Goal: Check status: Check status

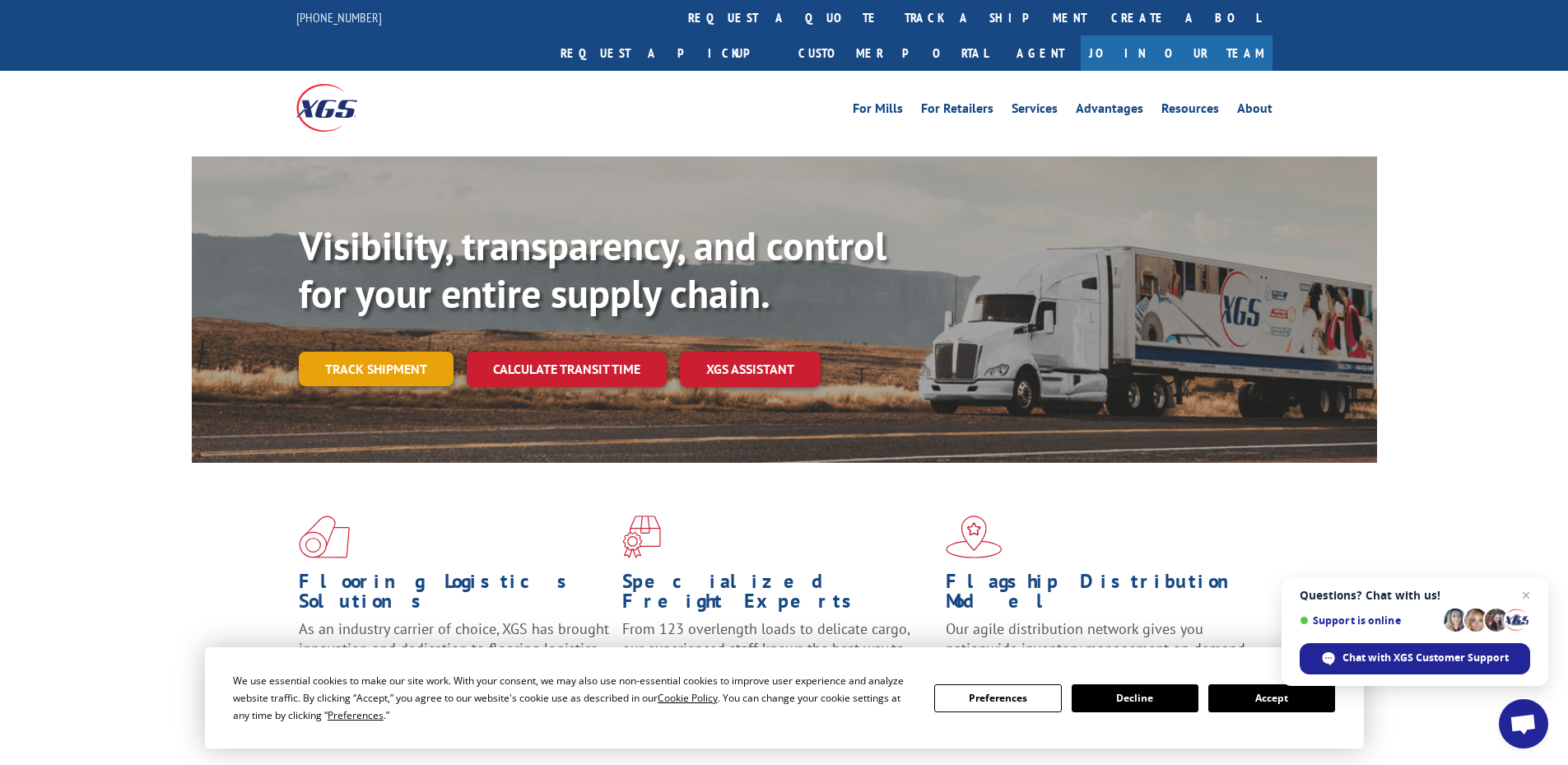
click at [433, 352] on link "Track shipment" at bounding box center [376, 369] width 155 height 35
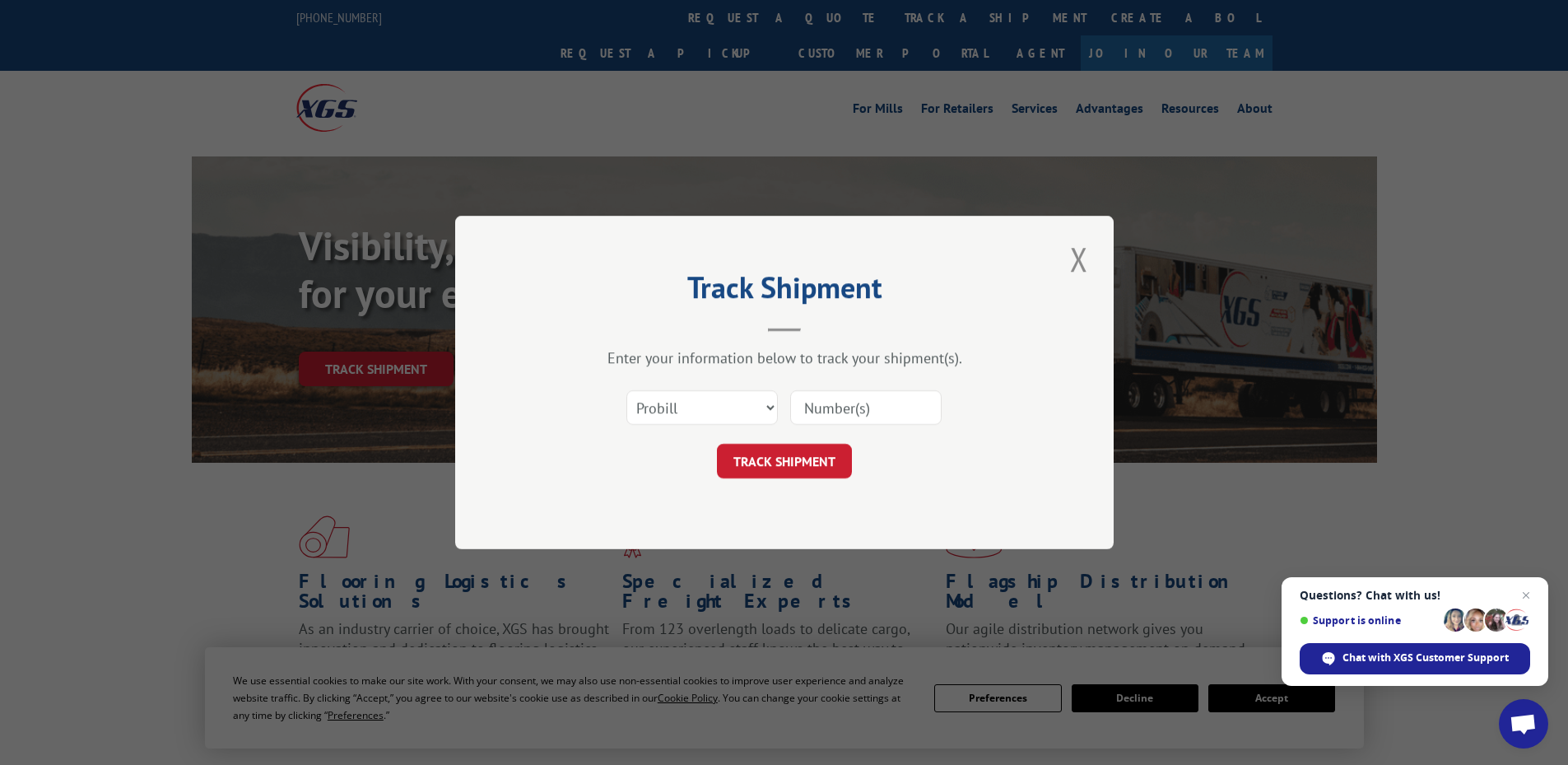
click at [811, 413] on input at bounding box center [866, 407] width 152 height 35
paste input "4844054"
type input "4844054"
click at [806, 458] on button "TRACK SHIPMENT" at bounding box center [784, 461] width 135 height 35
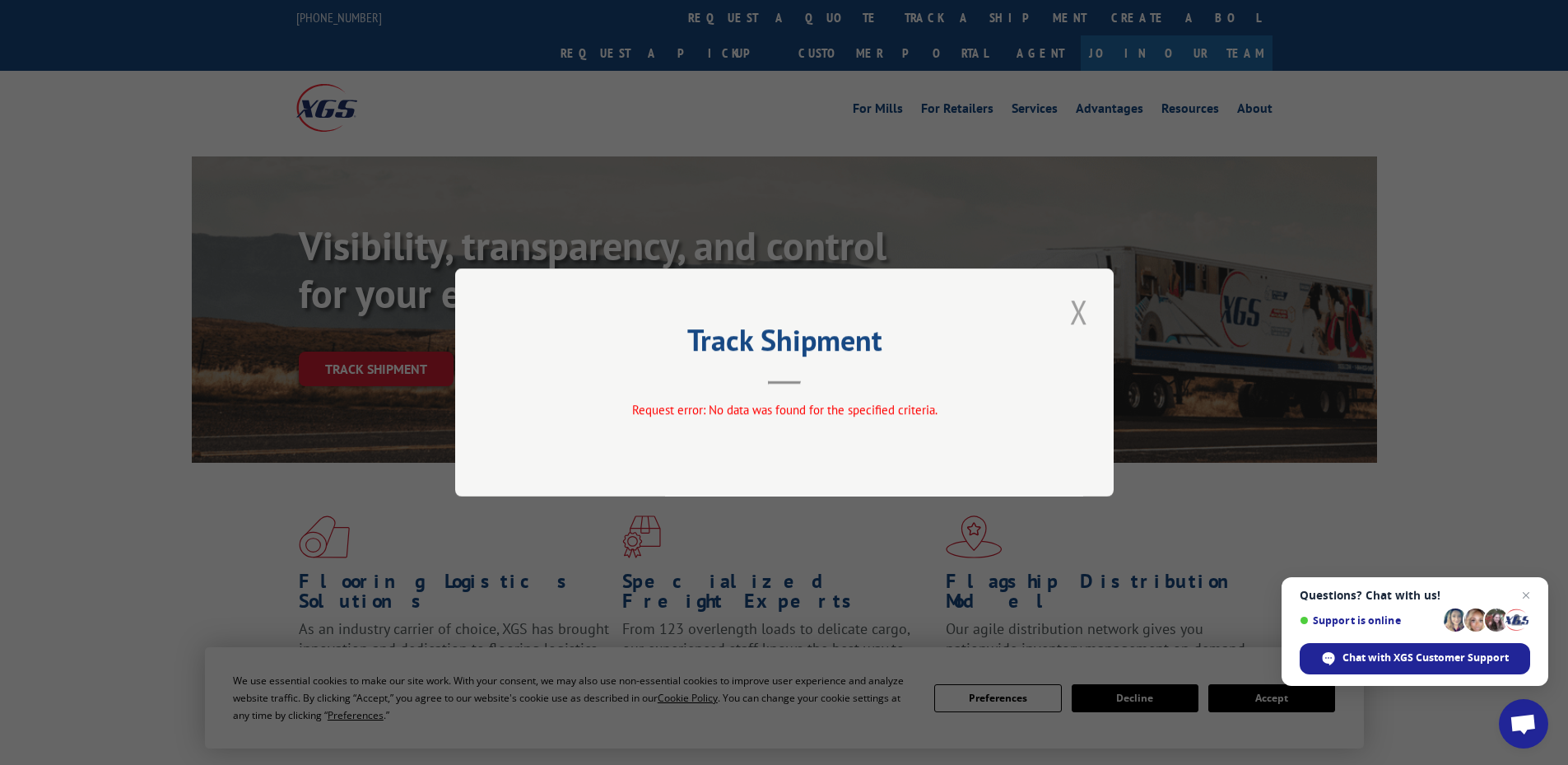
click at [1072, 313] on button "Close modal" at bounding box center [1078, 311] width 28 height 45
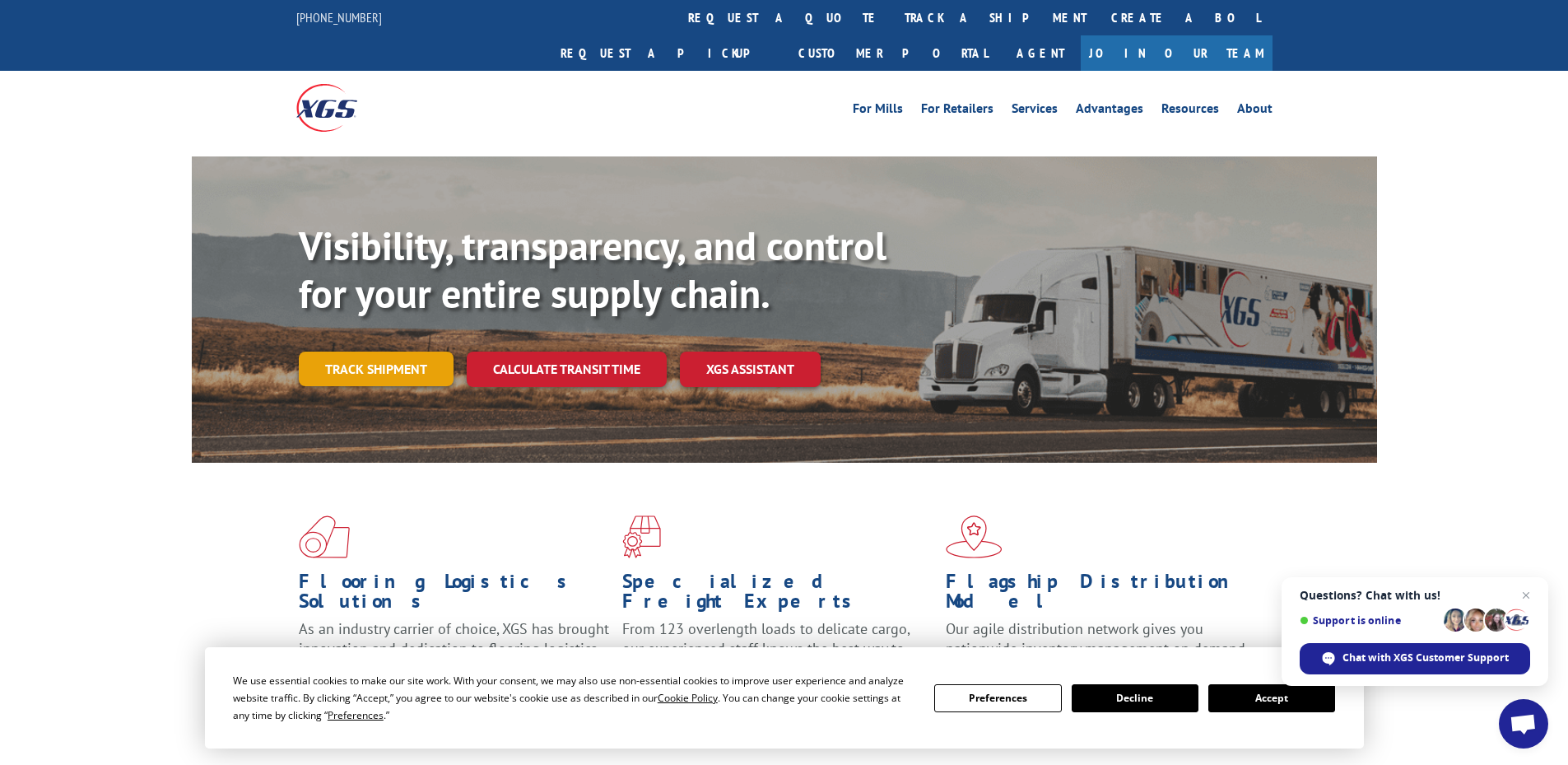
click at [424, 352] on link "Track shipment" at bounding box center [376, 369] width 155 height 35
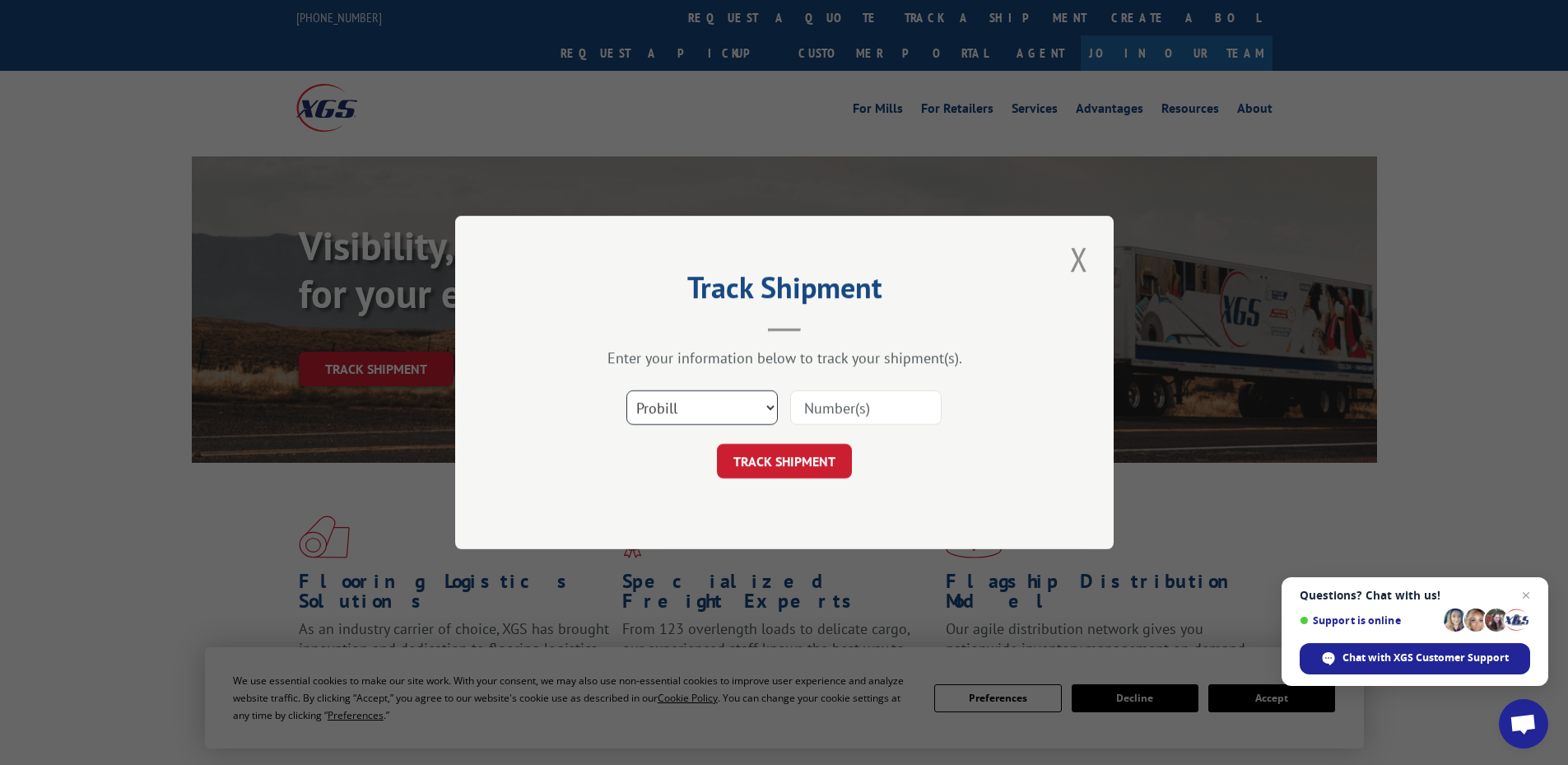
click at [775, 404] on select "Select category... Probill BOL PO" at bounding box center [701, 407] width 152 height 35
select select "bol"
click at [626, 391] on select "Select category... Probill BOL PO" at bounding box center [701, 407] width 152 height 35
click at [835, 405] on input at bounding box center [866, 407] width 152 height 35
paste input "4844054"
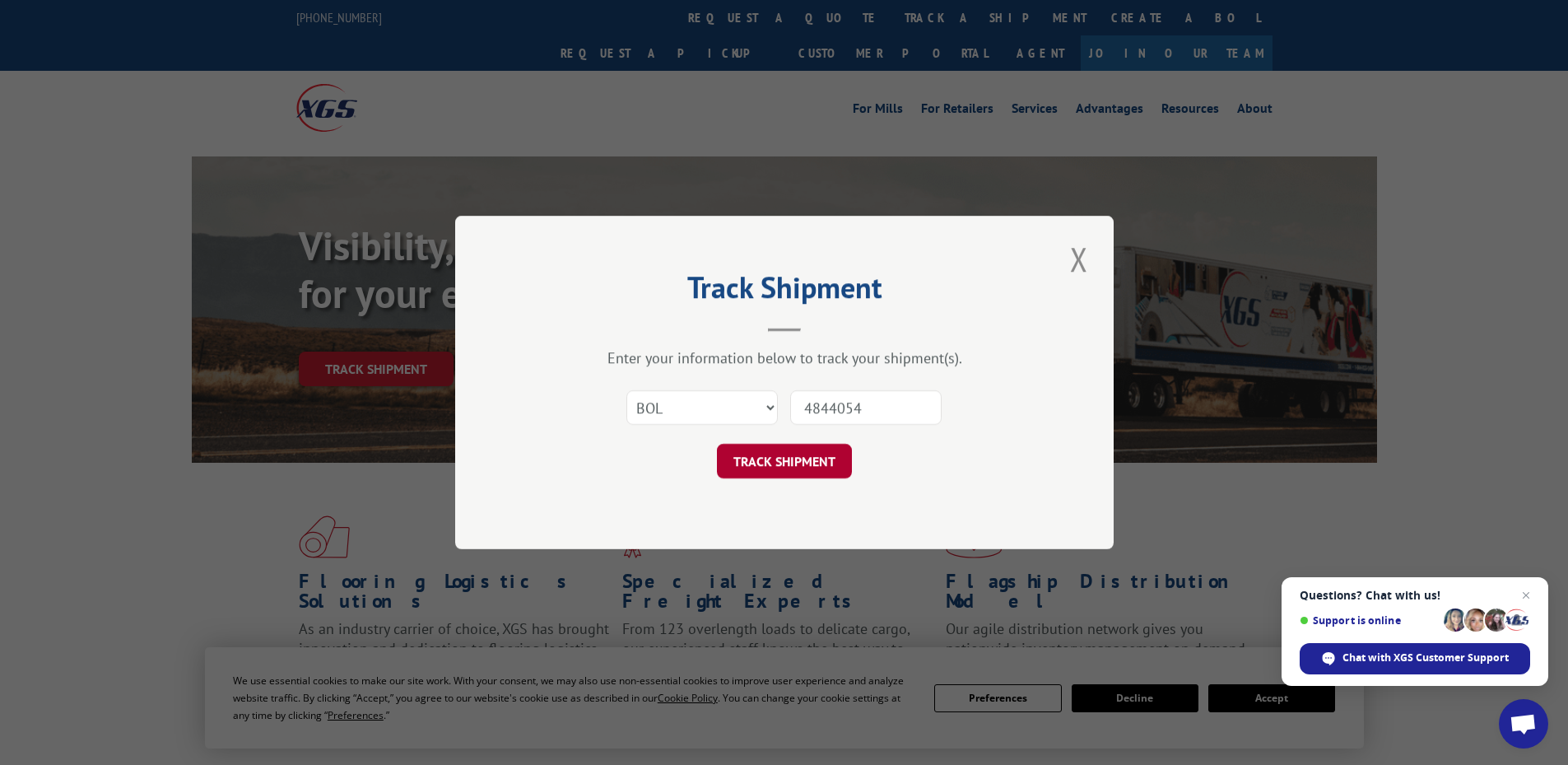
type input "4844054"
click at [812, 461] on button "TRACK SHIPMENT" at bounding box center [784, 461] width 135 height 35
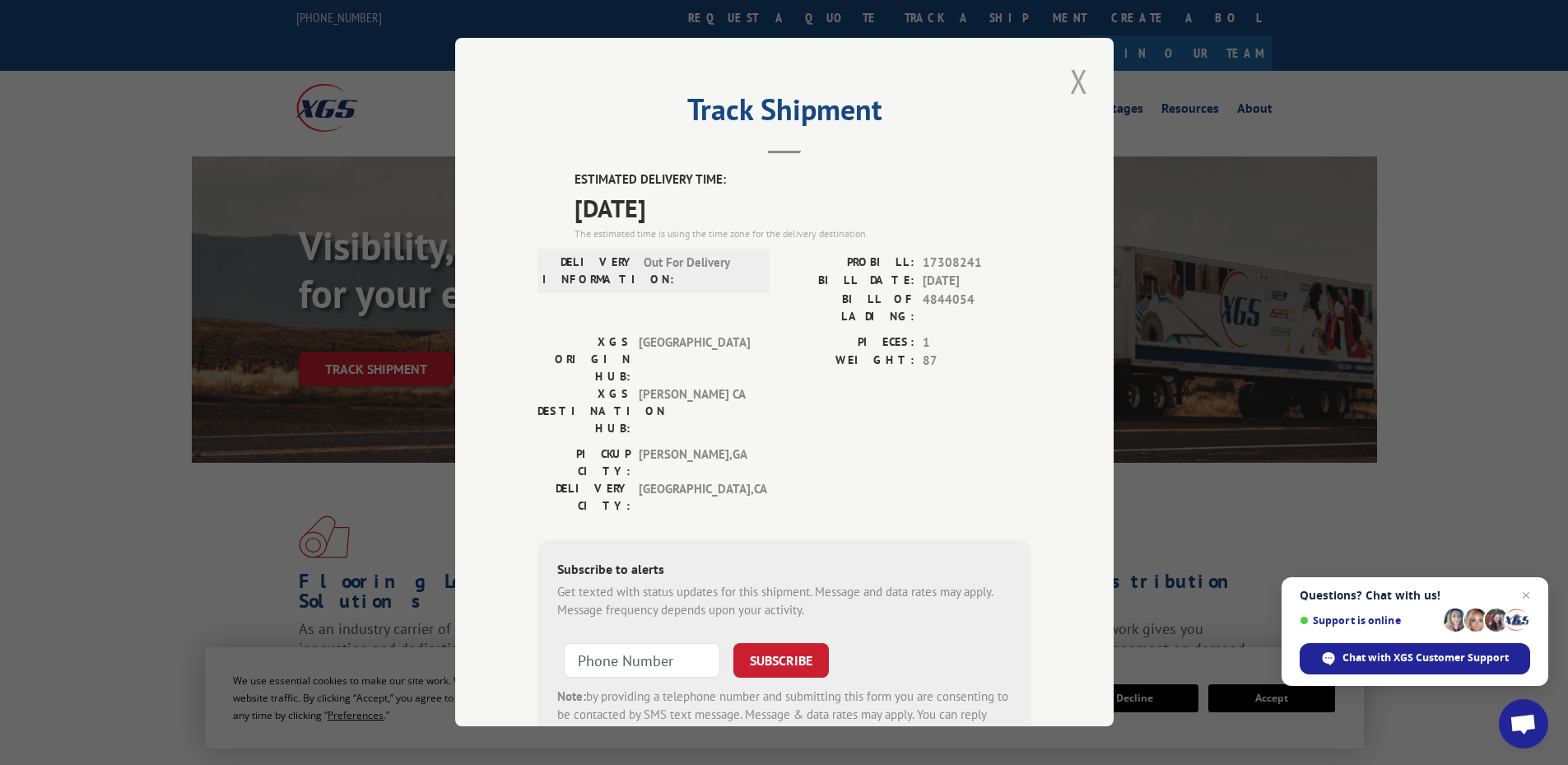
click at [1068, 75] on button "Close modal" at bounding box center [1078, 80] width 28 height 45
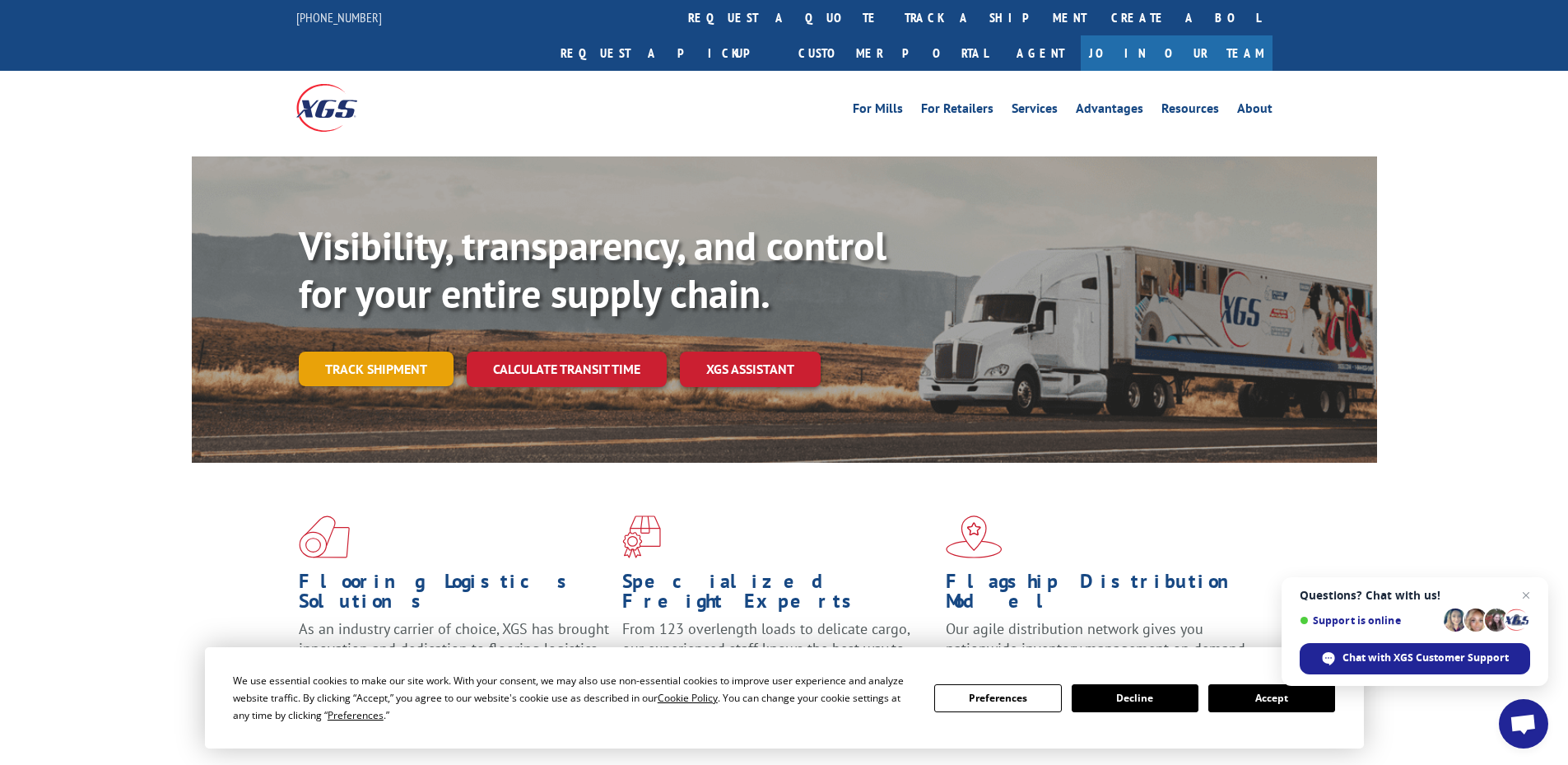
click at [367, 352] on link "Track shipment" at bounding box center [376, 369] width 155 height 35
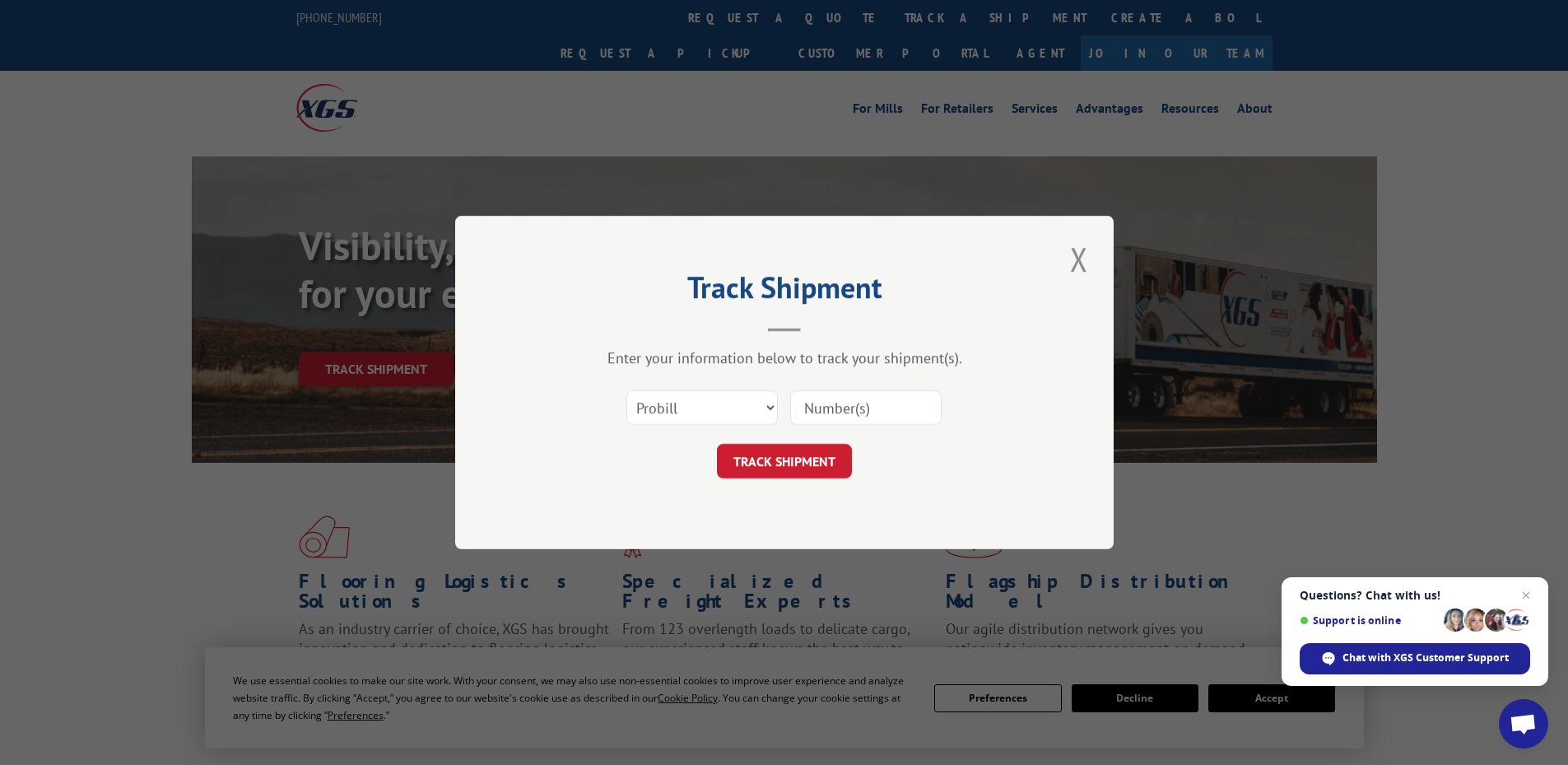
click at [849, 423] on input at bounding box center [866, 407] width 152 height 35
click at [848, 407] on input at bounding box center [866, 407] width 152 height 35
paste input "17514332"
type input "17514332"
click at [828, 445] on button "TRACK SHIPMENT" at bounding box center [784, 461] width 135 height 35
